Goal: Task Accomplishment & Management: Manage account settings

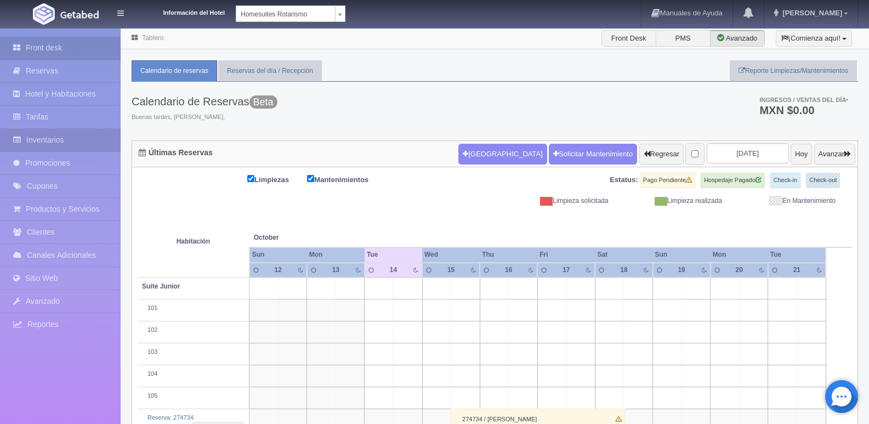
click at [64, 133] on link "Inventarios" at bounding box center [60, 140] width 121 height 22
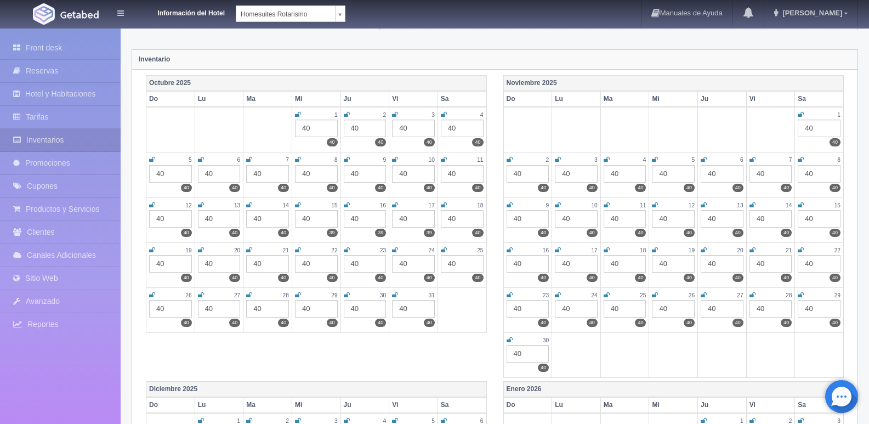
scroll to position [55, 0]
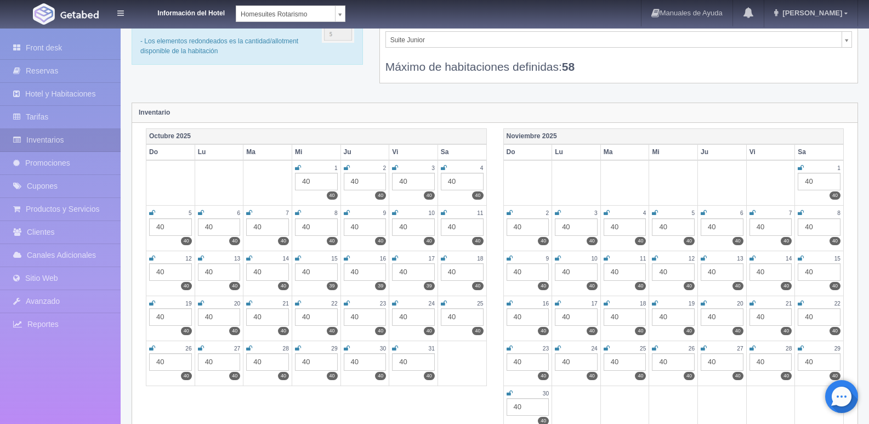
click at [168, 134] on th "Octubre 2025" at bounding box center [316, 136] width 341 height 16
click at [160, 111] on strong "Inventario" at bounding box center [154, 113] width 31 height 8
click at [186, 139] on th "Octubre 2025" at bounding box center [316, 136] width 341 height 16
click at [44, 134] on link "Inventarios" at bounding box center [60, 140] width 121 height 22
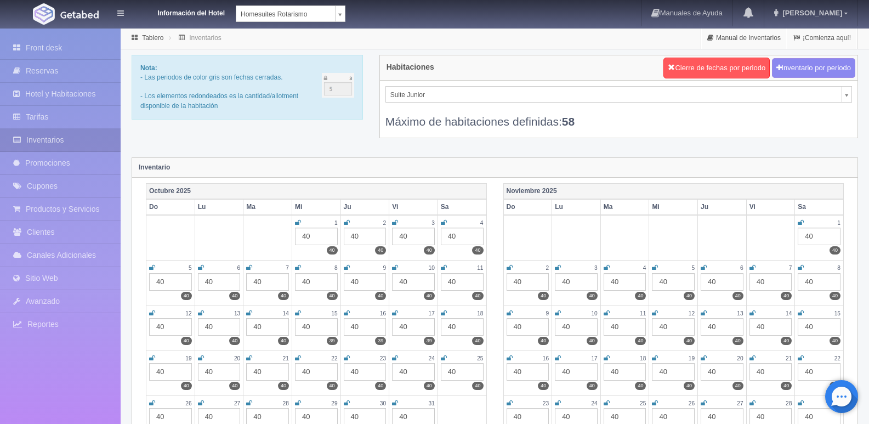
drag, startPoint x: 184, startPoint y: 187, endPoint x: 262, endPoint y: 145, distance: 88.3
click at [262, 145] on div "Nota: - Las periodos de color gris son fechas cerradas. - Los elementos redonde…" at bounding box center [494, 103] width 743 height 97
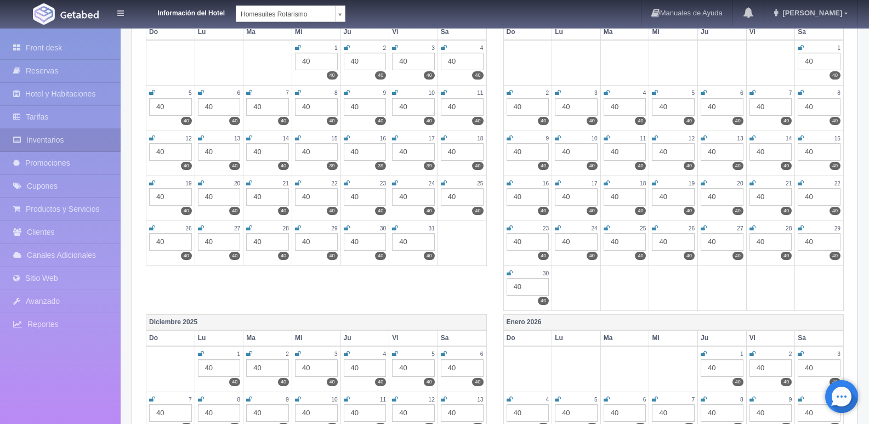
scroll to position [110, 0]
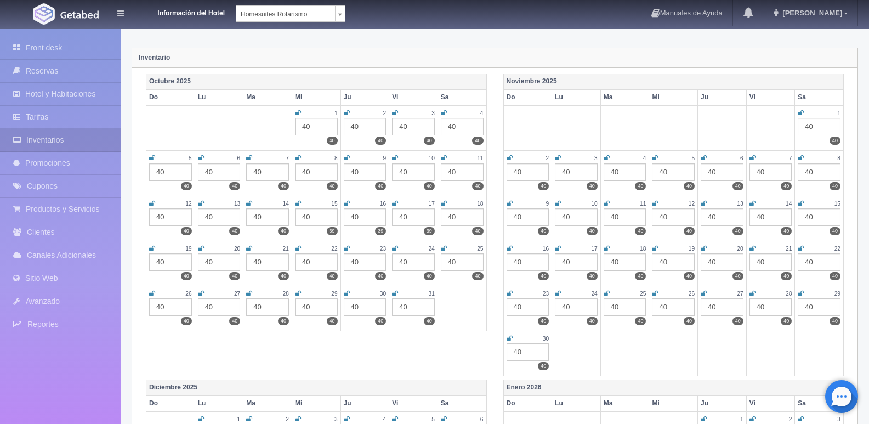
click at [250, 205] on icon at bounding box center [249, 203] width 6 height 7
click at [296, 203] on icon at bounding box center [298, 203] width 6 height 7
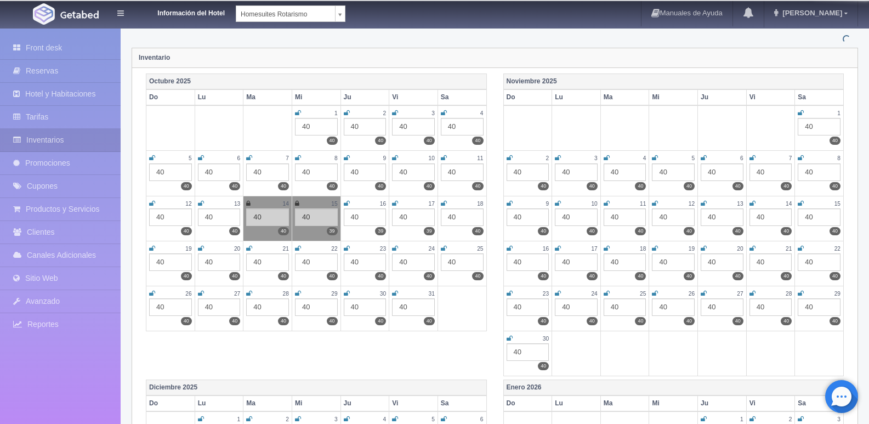
click at [347, 205] on icon at bounding box center [347, 203] width 6 height 7
click at [392, 202] on icon at bounding box center [395, 203] width 6 height 7
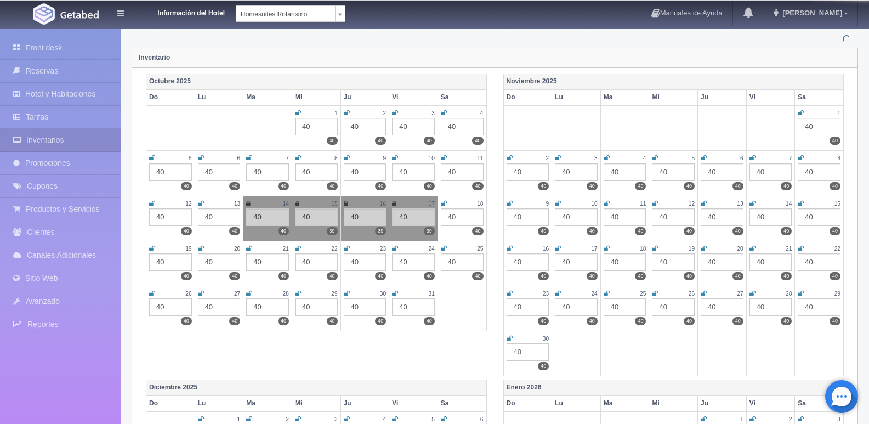
click at [444, 202] on icon at bounding box center [444, 203] width 6 height 7
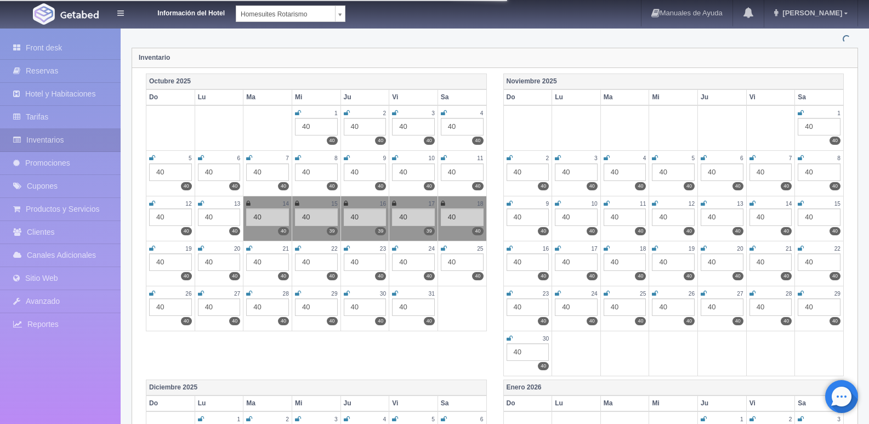
drag, startPoint x: 444, startPoint y: 246, endPoint x: 426, endPoint y: 250, distance: 18.5
click at [443, 247] on icon at bounding box center [444, 248] width 6 height 7
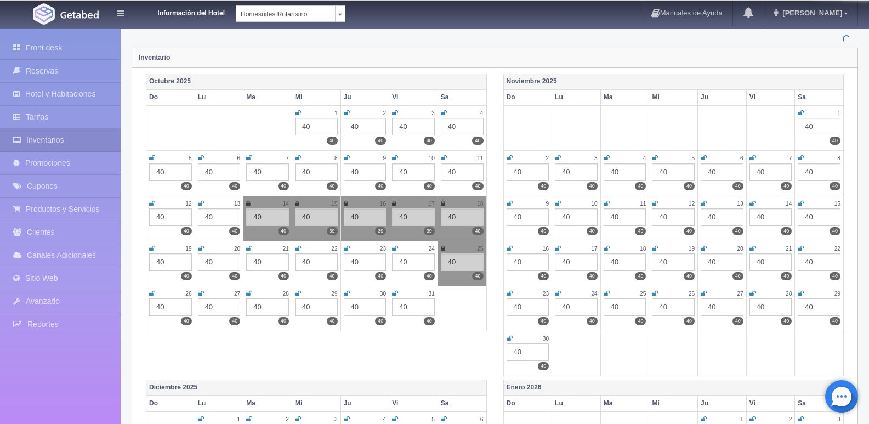
click at [394, 250] on icon at bounding box center [395, 248] width 6 height 7
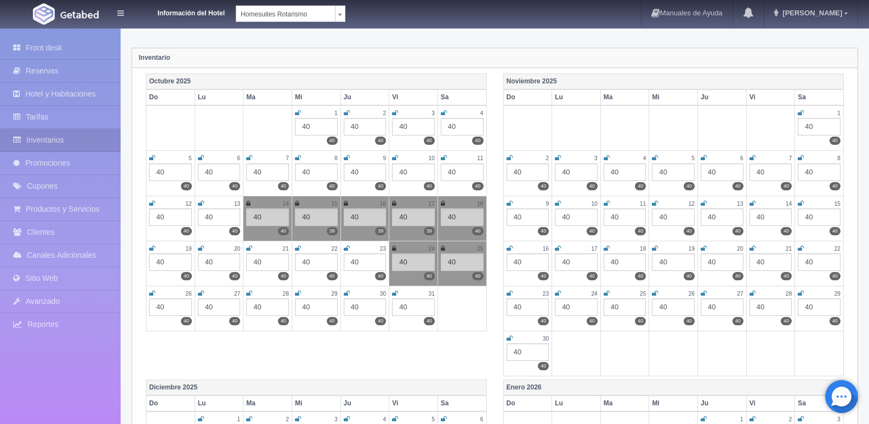
click at [392, 295] on td "31 40 40" at bounding box center [413, 308] width 49 height 45
click at [344, 247] on icon at bounding box center [347, 248] width 6 height 7
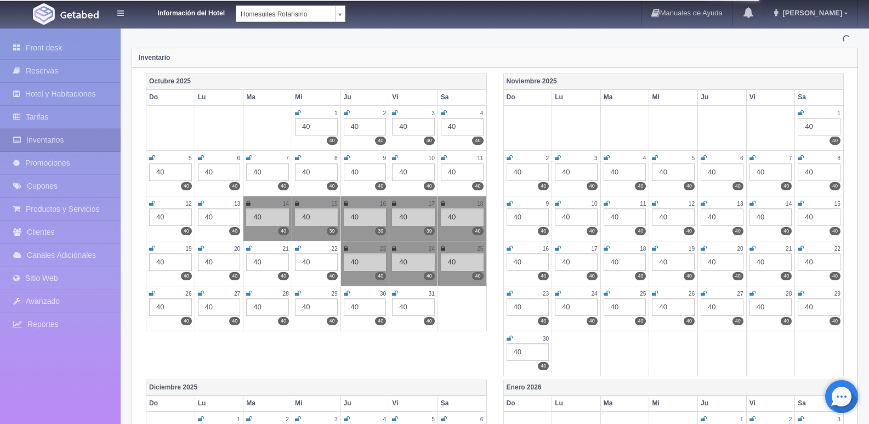
click at [344, 293] on icon at bounding box center [347, 293] width 6 height 7
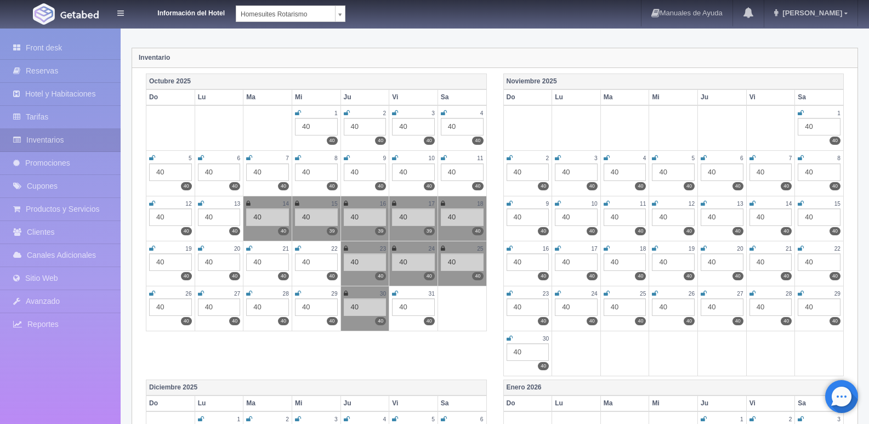
click at [396, 290] on icon at bounding box center [395, 293] width 6 height 7
click at [295, 249] on icon at bounding box center [298, 248] width 6 height 7
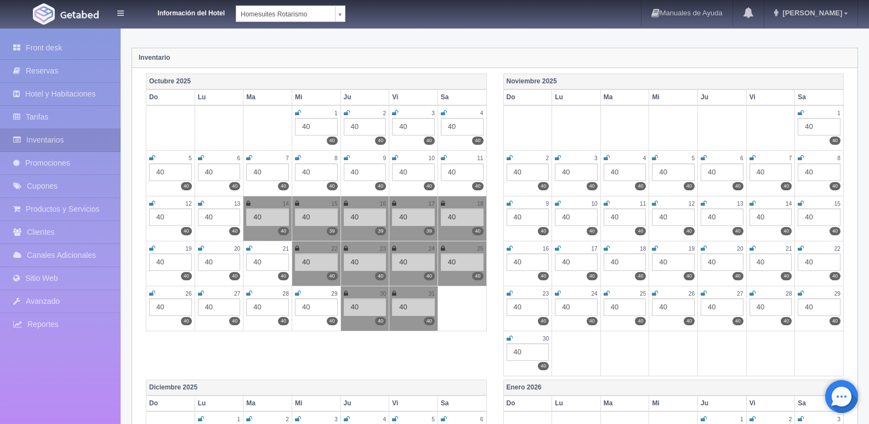
click at [299, 295] on icon at bounding box center [298, 293] width 6 height 7
click at [247, 295] on icon at bounding box center [249, 293] width 6 height 7
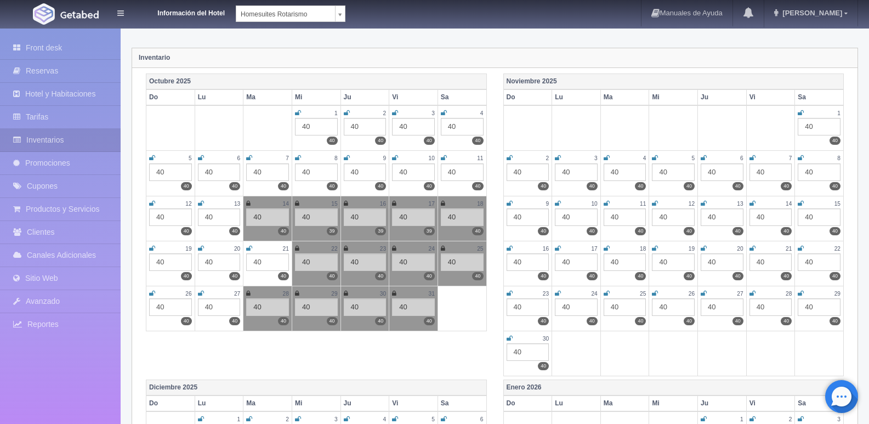
click at [249, 246] on icon at bounding box center [249, 248] width 6 height 7
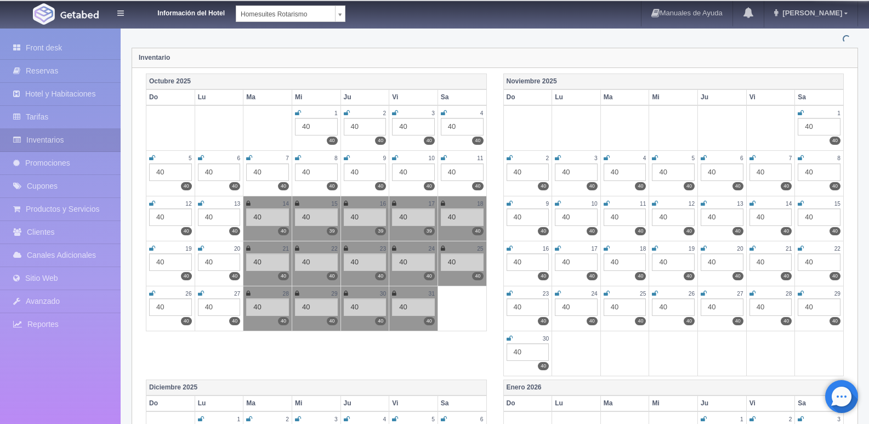
click at [199, 246] on icon at bounding box center [201, 248] width 6 height 7
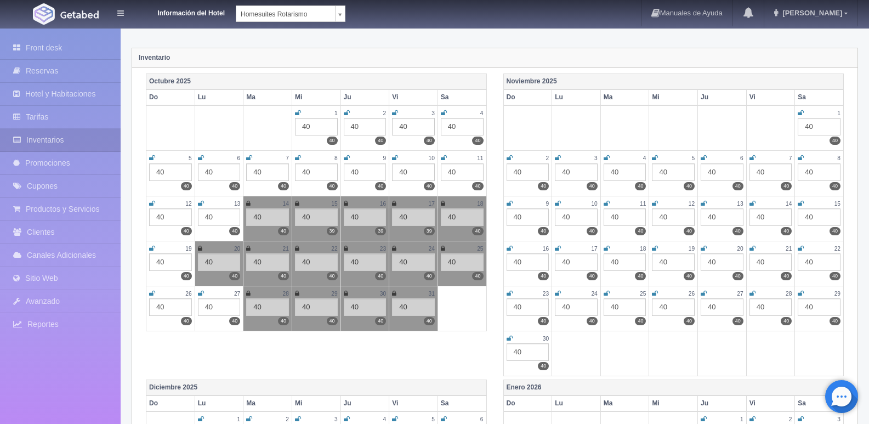
click at [203, 294] on icon at bounding box center [201, 293] width 6 height 7
click at [152, 292] on icon at bounding box center [152, 293] width 6 height 7
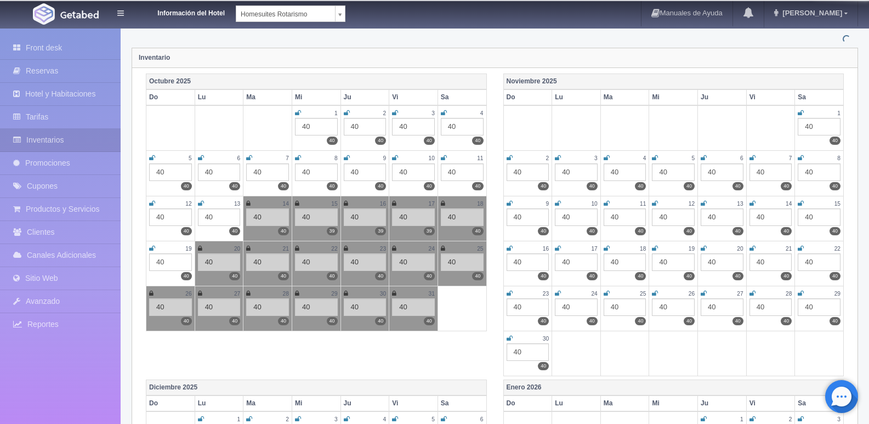
click at [153, 246] on icon at bounding box center [152, 248] width 6 height 7
